Goal: Transaction & Acquisition: Purchase product/service

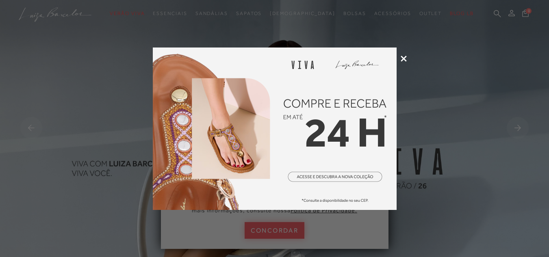
click at [401, 58] on icon at bounding box center [404, 59] width 6 height 6
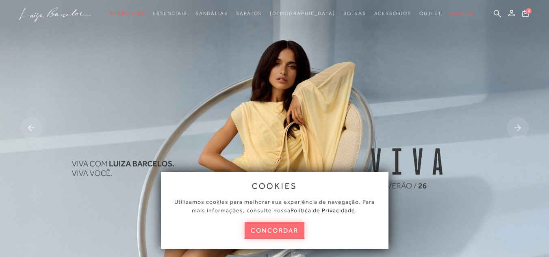
click at [287, 229] on button "concordar" at bounding box center [275, 230] width 60 height 17
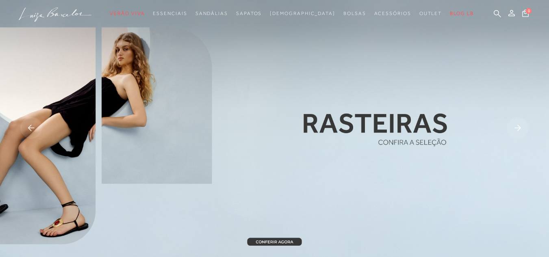
click at [284, 242] on img at bounding box center [274, 129] width 549 height 258
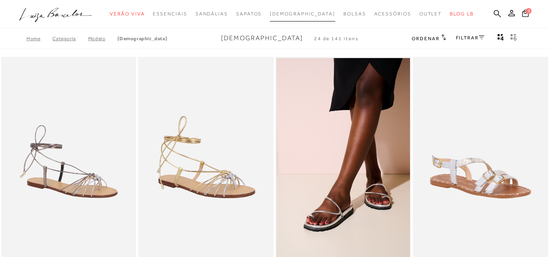
click at [302, 12] on span "[DEMOGRAPHIC_DATA]" at bounding box center [302, 14] width 65 height 6
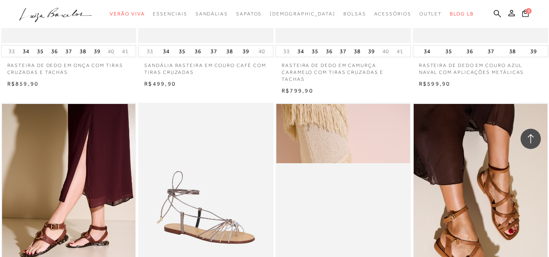
scroll to position [1423, 0]
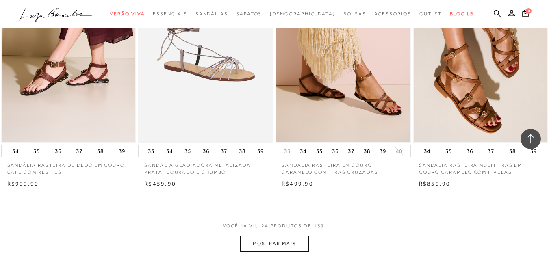
click at [274, 244] on button "MOSTRAR MAIS" at bounding box center [274, 244] width 68 height 16
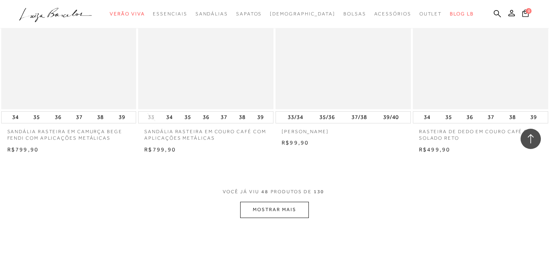
scroll to position [3090, 0]
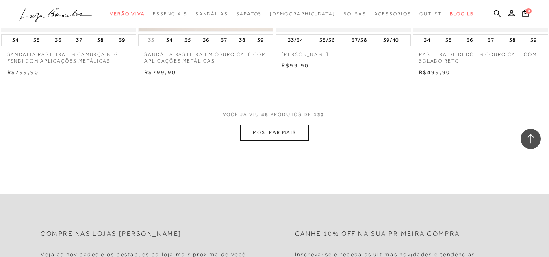
click at [283, 131] on button "MOSTRAR MAIS" at bounding box center [274, 133] width 68 height 16
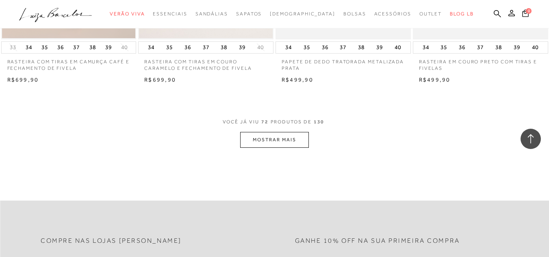
scroll to position [4675, 0]
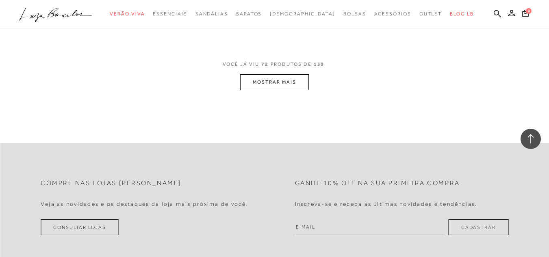
click at [272, 85] on button "MOSTRAR MAIS" at bounding box center [274, 82] width 68 height 16
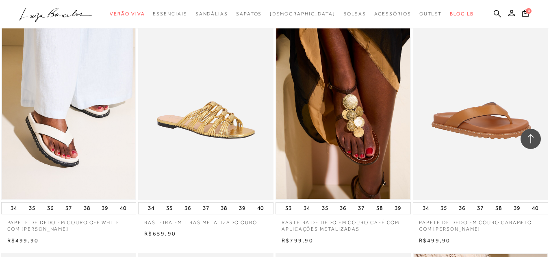
scroll to position [5529, 0]
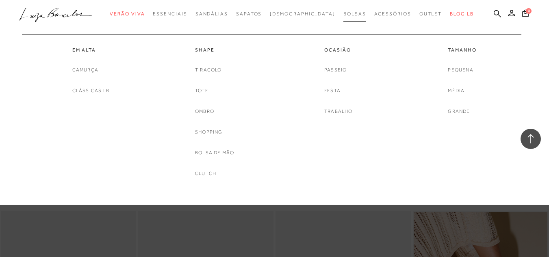
click at [344, 15] on span "Bolsas" at bounding box center [355, 14] width 23 height 6
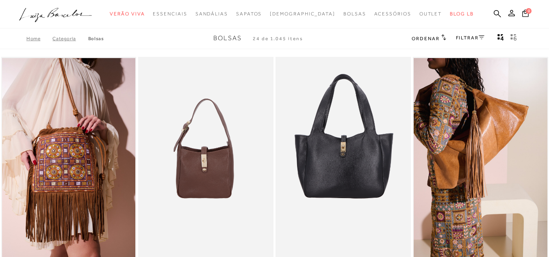
click at [467, 36] on link "FILTRAR" at bounding box center [470, 38] width 28 height 6
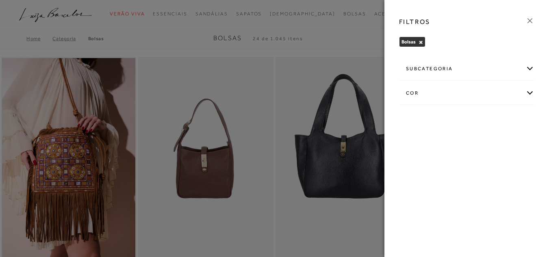
click at [413, 92] on div "cor" at bounding box center [467, 94] width 135 height 22
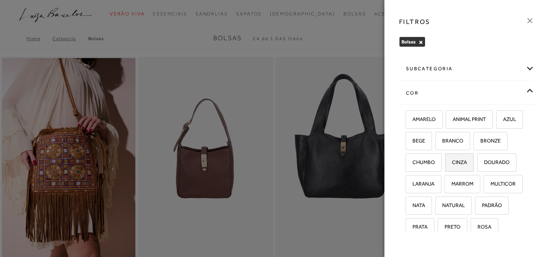
click at [474, 163] on label "CINZA" at bounding box center [460, 162] width 28 height 17
click at [452, 163] on input "CINZA" at bounding box center [448, 164] width 8 height 8
checkbox input "true"
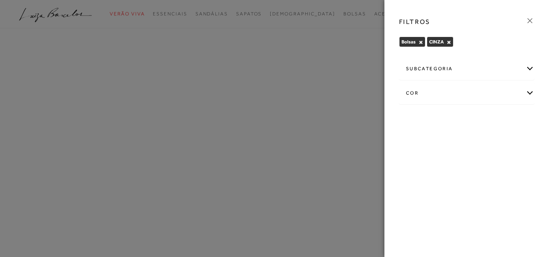
click at [529, 89] on div "cor" at bounding box center [467, 94] width 135 height 22
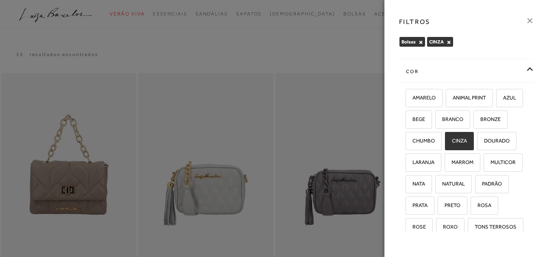
scroll to position [99, 0]
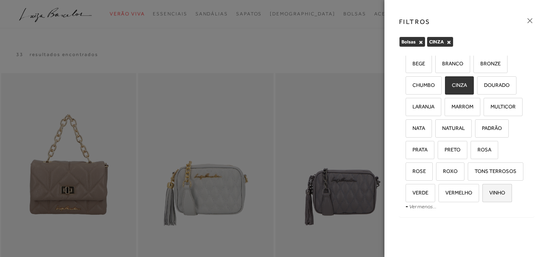
click at [503, 196] on span "VINHO" at bounding box center [494, 193] width 22 height 6
click at [489, 196] on input "VINHO" at bounding box center [485, 194] width 8 height 8
checkbox input "true"
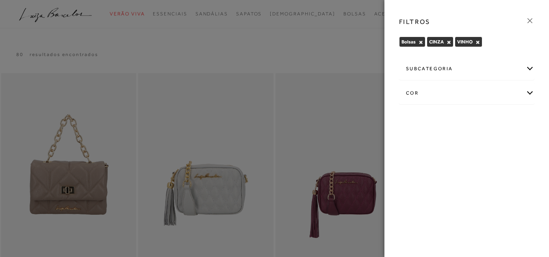
click at [527, 20] on icon at bounding box center [530, 20] width 9 height 9
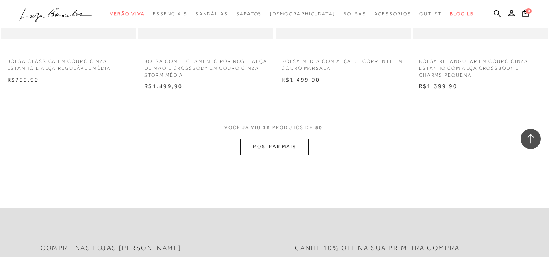
scroll to position [691, 0]
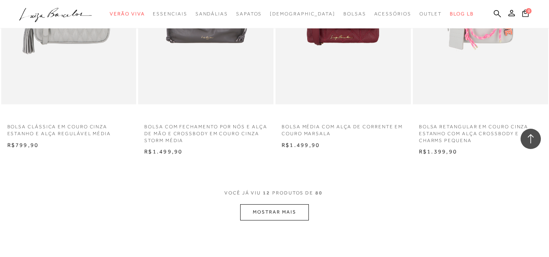
click at [275, 210] on button "MOSTRAR MAIS" at bounding box center [274, 212] width 68 height 16
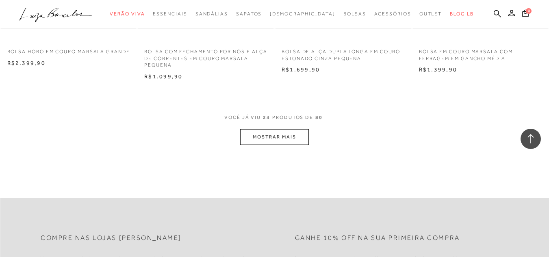
scroll to position [1545, 0]
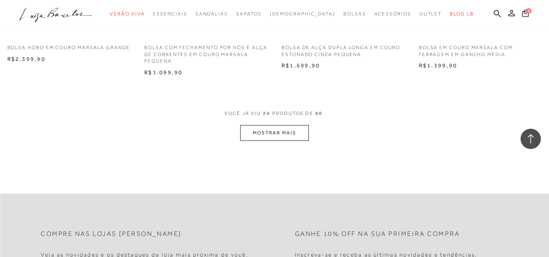
click at [296, 131] on button "MOSTRAR MAIS" at bounding box center [274, 133] width 68 height 16
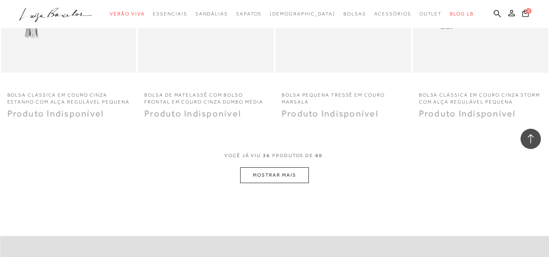
scroll to position [2358, 0]
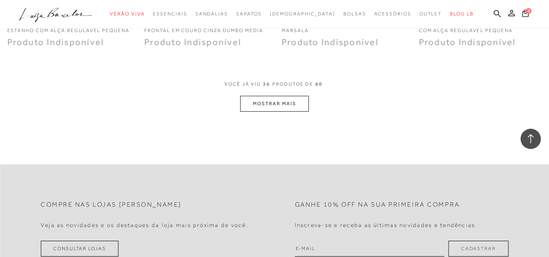
click at [283, 101] on button "MOSTRAR MAIS" at bounding box center [274, 104] width 68 height 16
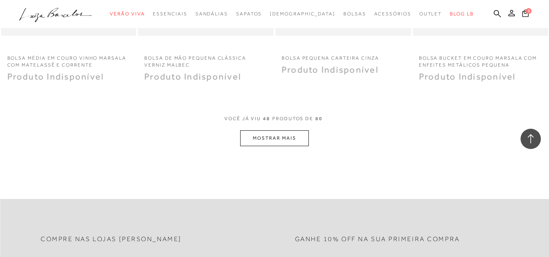
scroll to position [3171, 0]
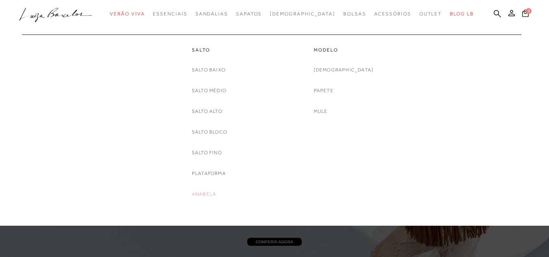
click at [200, 194] on link "Anabela" at bounding box center [204, 194] width 24 height 9
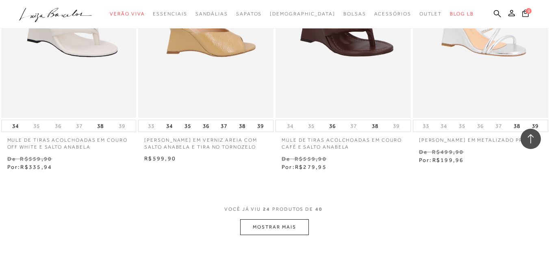
scroll to position [1504, 0]
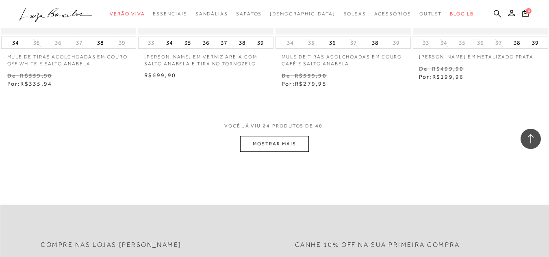
click at [292, 148] on button "MOSTRAR MAIS" at bounding box center [274, 144] width 68 height 16
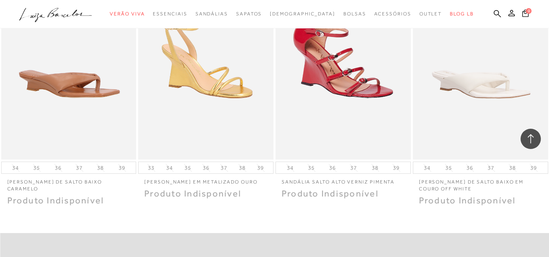
scroll to position [2521, 0]
